Goal: Navigation & Orientation: Find specific page/section

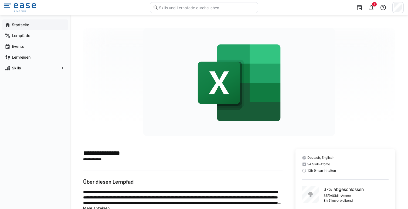
click at [0, 0] on app-navigation-label "Startseite" at bounding box center [0, 0] width 0 height 0
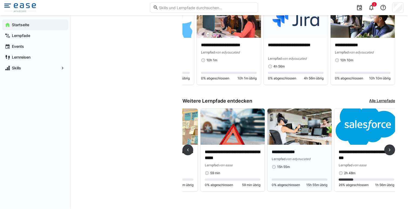
scroll to position [0, 588]
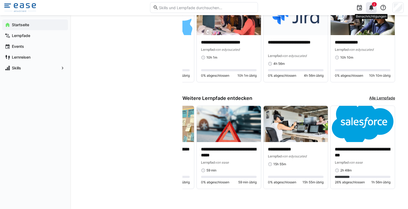
click at [370, 10] on eds-icon at bounding box center [371, 7] width 6 height 6
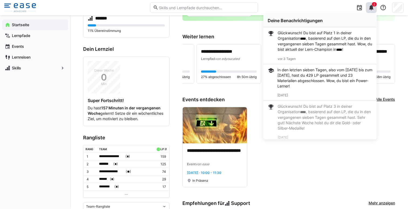
scroll to position [80, 0]
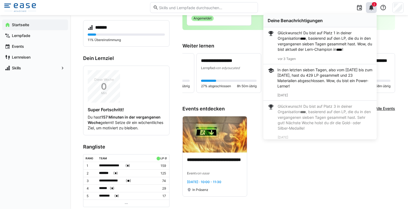
click at [39, 155] on div "Startseite Lernpfade Events Lernreisen Skills" at bounding box center [35, 112] width 70 height 194
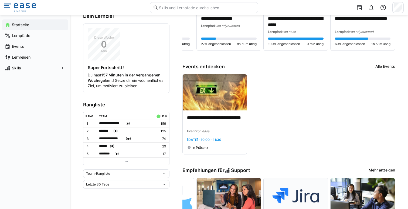
scroll to position [123, 0]
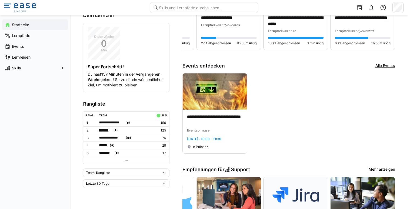
click at [103, 133] on span "*******" at bounding box center [105, 129] width 13 height 5
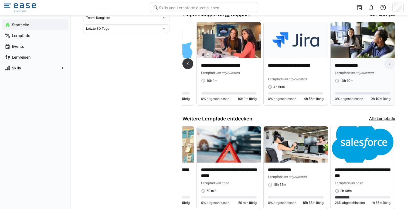
scroll to position [279, 0]
